Goal: Transaction & Acquisition: Purchase product/service

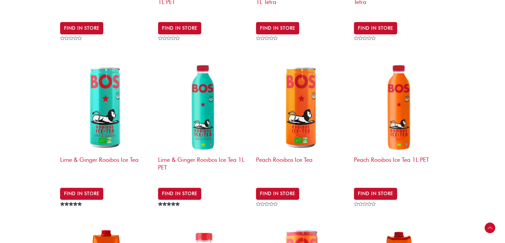
scroll to position [537, 0]
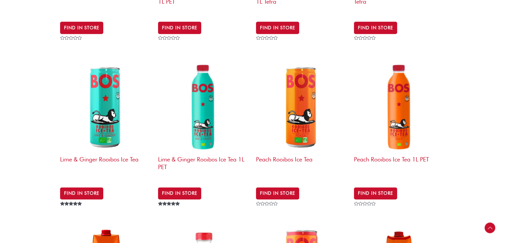
click at [385, 106] on img at bounding box center [399, 106] width 91 height 91
click at [374, 187] on link "Find in Store" at bounding box center [375, 193] width 43 height 12
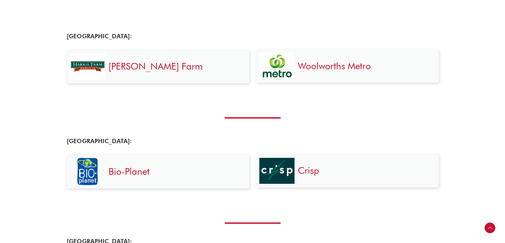
scroll to position [164, 0]
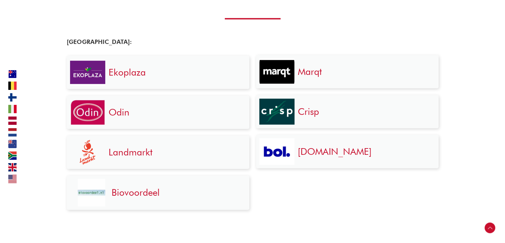
scroll to position [789, 0]
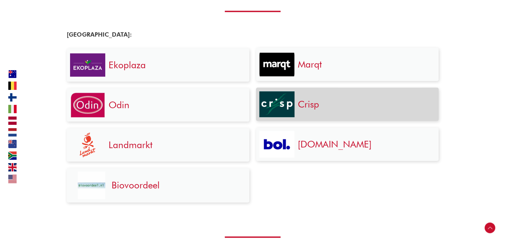
click at [297, 105] on div "Crisp" at bounding box center [365, 104] width 141 height 27
click at [306, 103] on link "Crisp" at bounding box center [308, 103] width 21 height 11
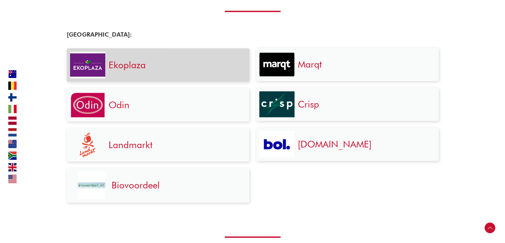
click at [122, 57] on div "Ekoplaza" at bounding box center [175, 65] width 141 height 27
click at [123, 62] on link "Ekoplaza" at bounding box center [127, 64] width 37 height 11
